Goal: Check status: Check status

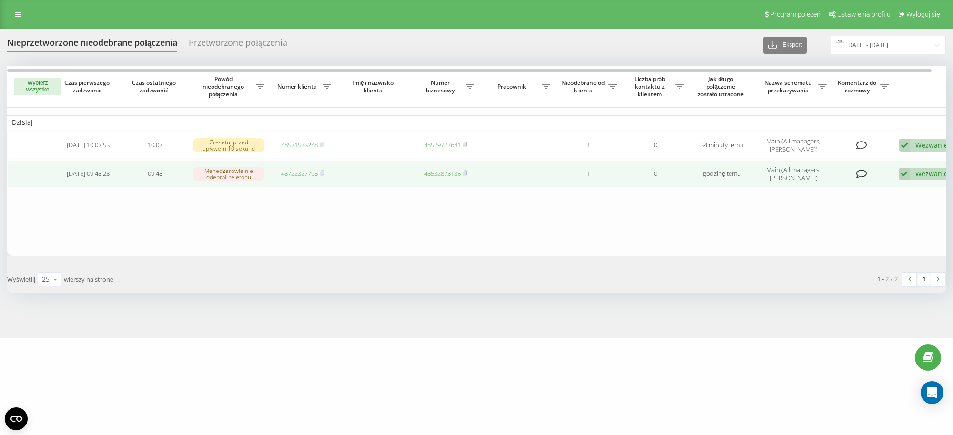
click at [312, 173] on link "48722327798" at bounding box center [299, 173] width 37 height 9
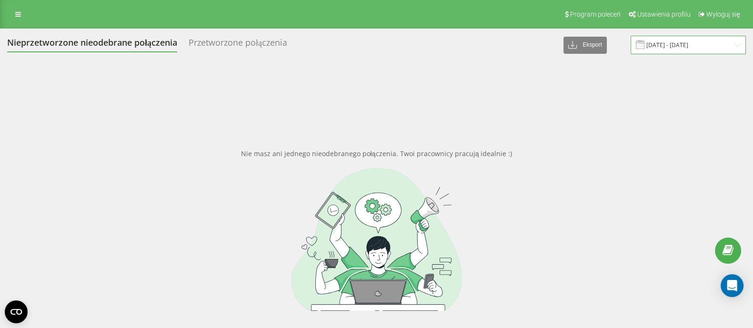
click at [686, 44] on input "11.03.2025 - 11.04.2025" at bounding box center [688, 45] width 115 height 19
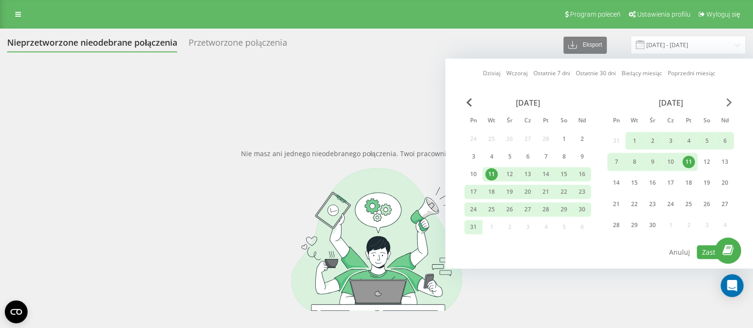
click at [729, 105] on span "Next Month" at bounding box center [730, 102] width 6 height 9
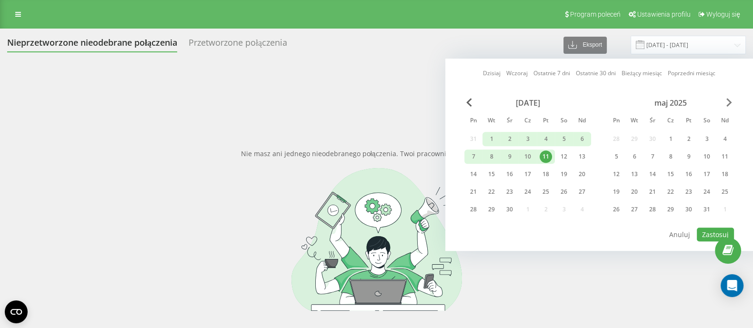
click at [729, 105] on span "Next Month" at bounding box center [730, 102] width 6 height 9
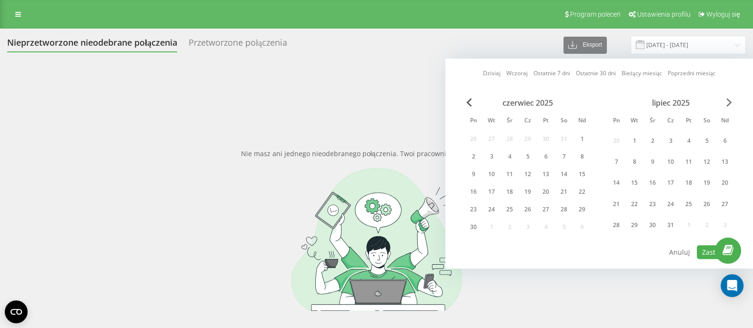
click at [729, 103] on span "Next Month" at bounding box center [730, 102] width 6 height 9
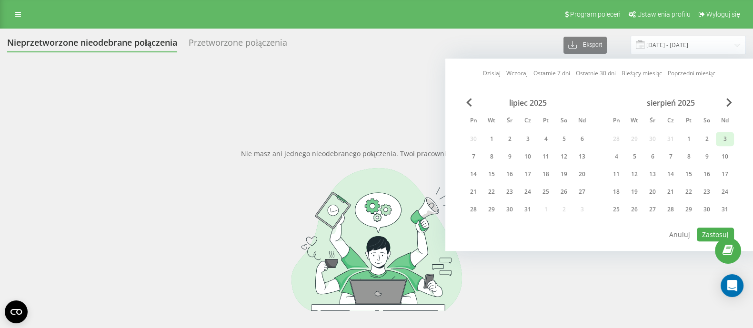
click at [731, 134] on div "3" at bounding box center [725, 139] width 12 height 12
click at [729, 211] on div "31" at bounding box center [725, 209] width 12 height 12
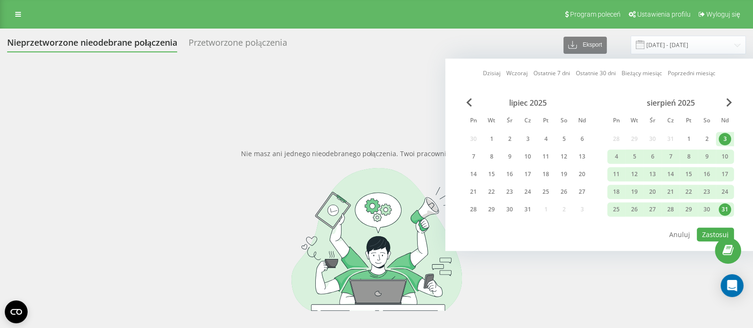
click at [711, 243] on div "Dzisiaj Wczoraj Ostatnie 7 dni Ostatnie 30 dni Bieżący miesiąc Poprzedni miesią…" at bounding box center [599, 155] width 308 height 192
click at [712, 232] on button "Zastosuj" at bounding box center [715, 235] width 37 height 14
type input "03.08.2025 - 31.08.2025"
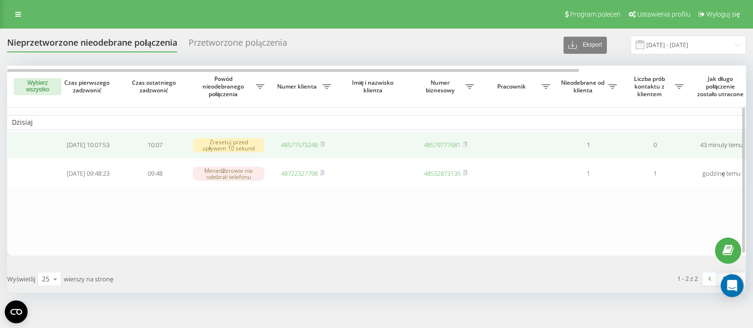
click at [298, 141] on link "48571573248" at bounding box center [299, 145] width 37 height 9
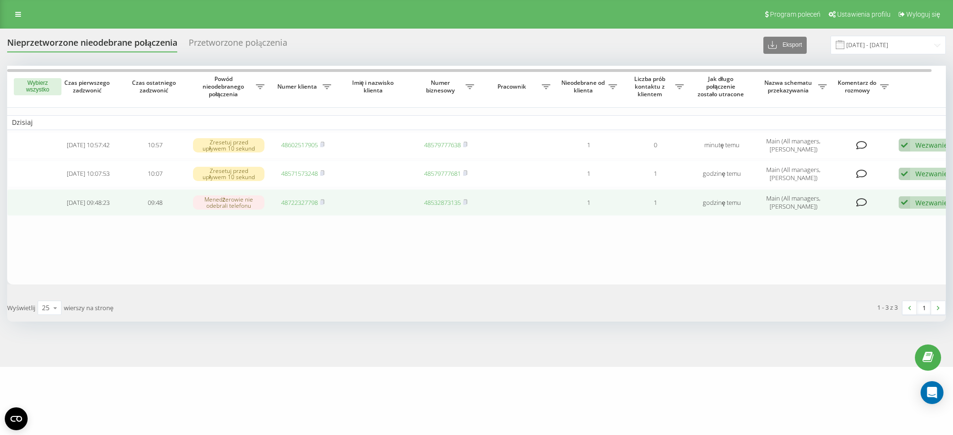
click at [308, 206] on link "48722327798" at bounding box center [299, 202] width 37 height 9
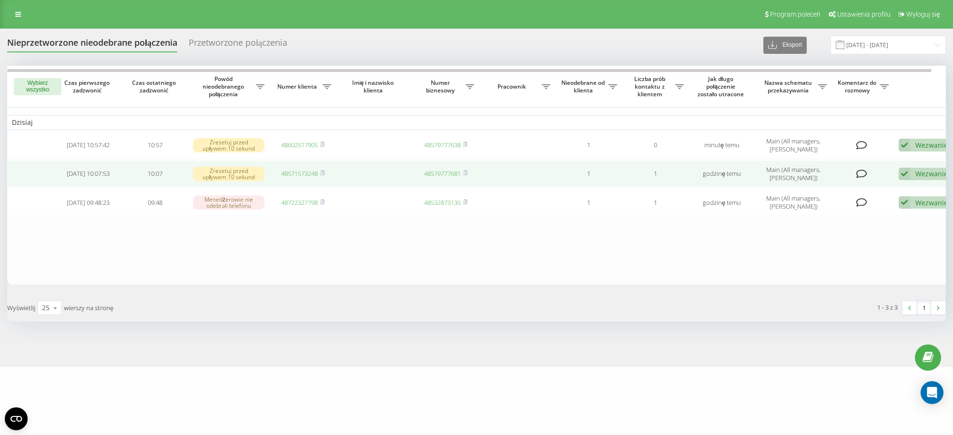
click at [298, 175] on link "48571573248" at bounding box center [299, 173] width 37 height 9
